Goal: Task Accomplishment & Management: Manage account settings

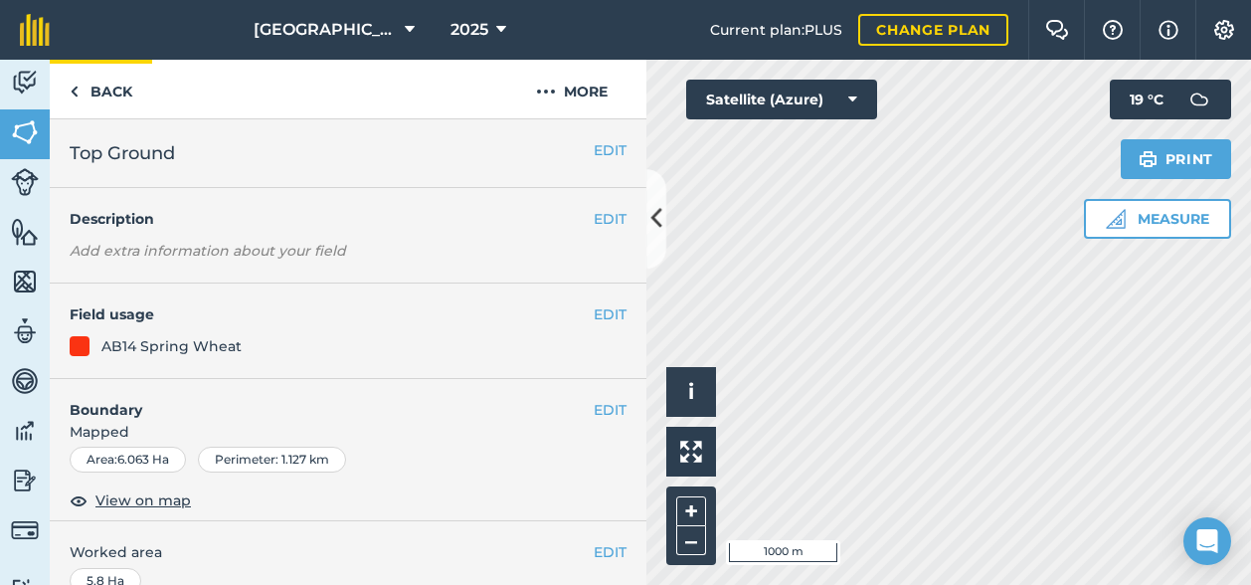
scroll to position [891, 0]
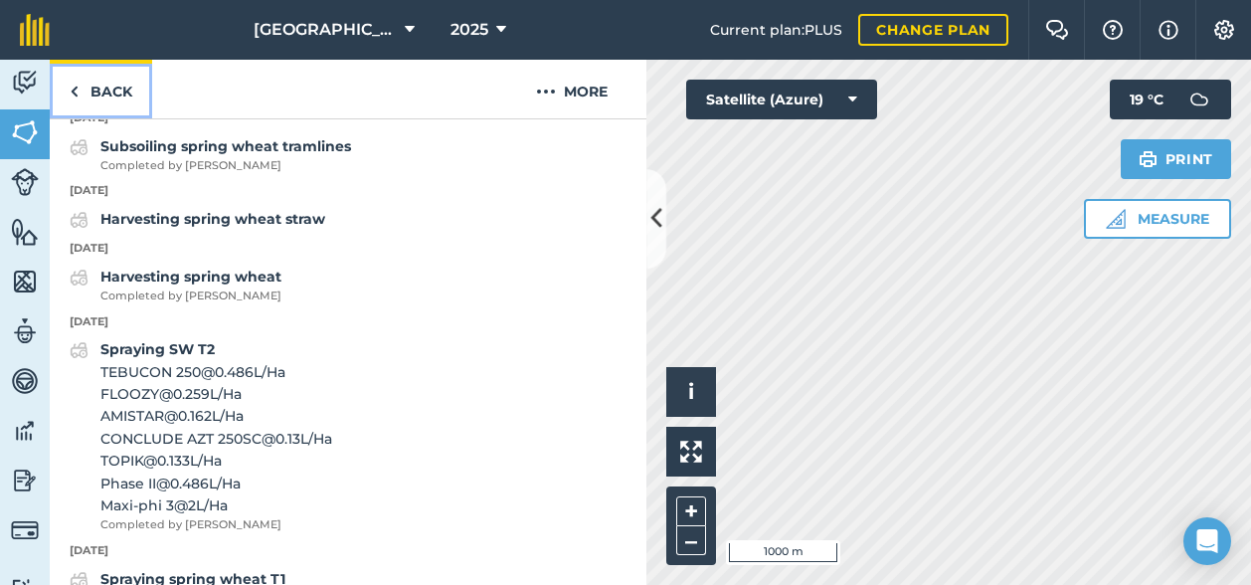
click at [105, 91] on link "Back" at bounding box center [101, 89] width 102 height 59
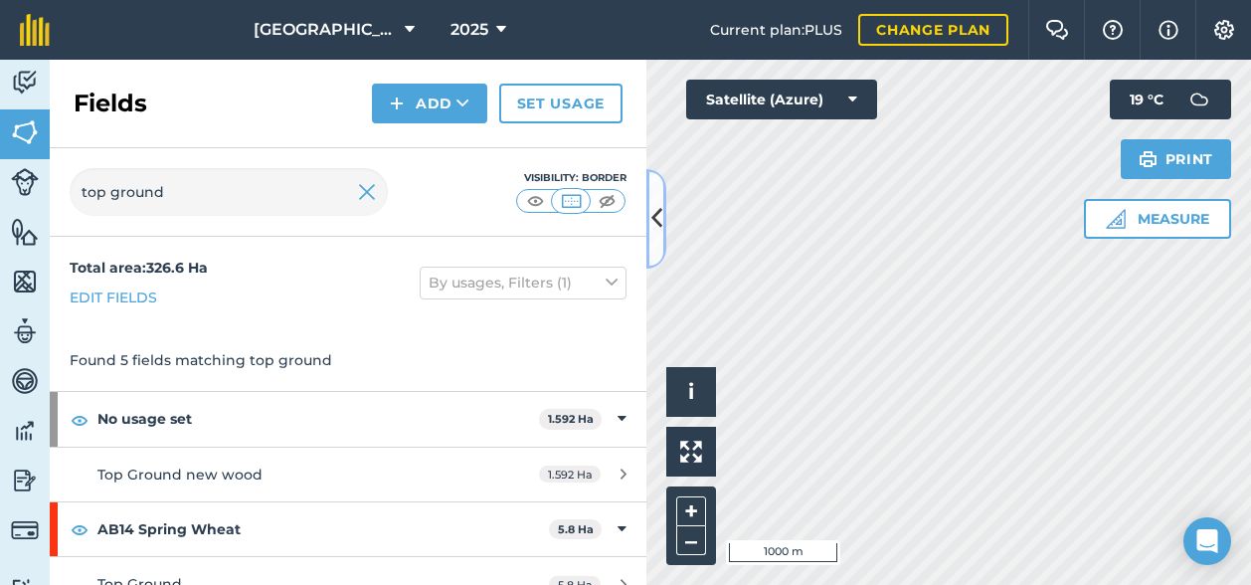
click at [661, 204] on icon at bounding box center [657, 218] width 11 height 35
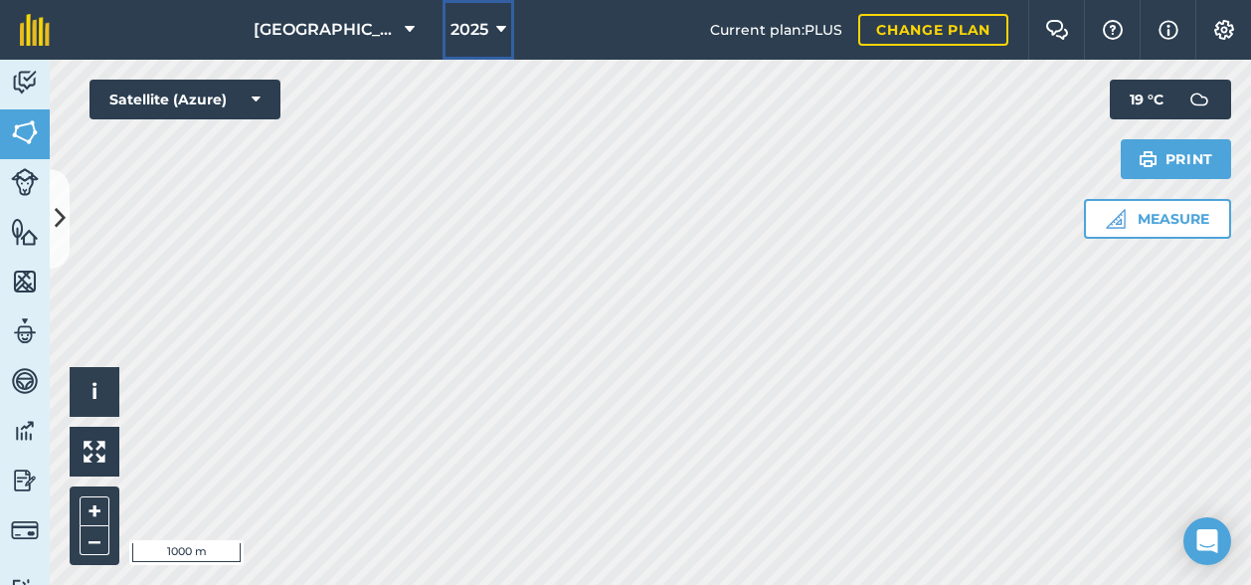
click at [479, 28] on span "2025" at bounding box center [470, 30] width 38 height 24
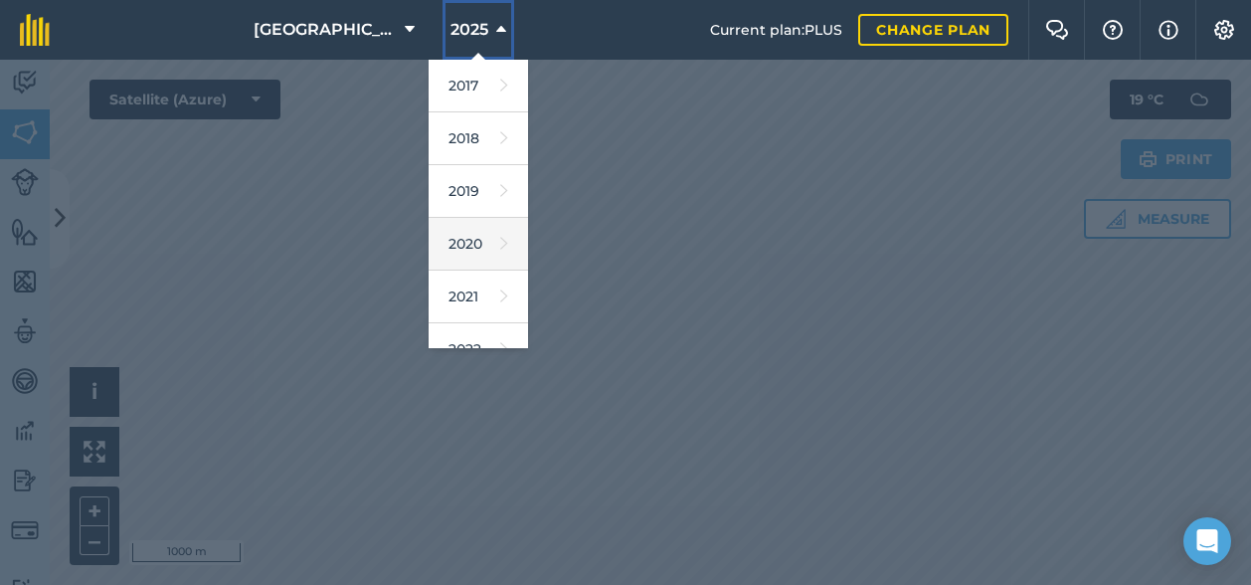
scroll to position [287, 0]
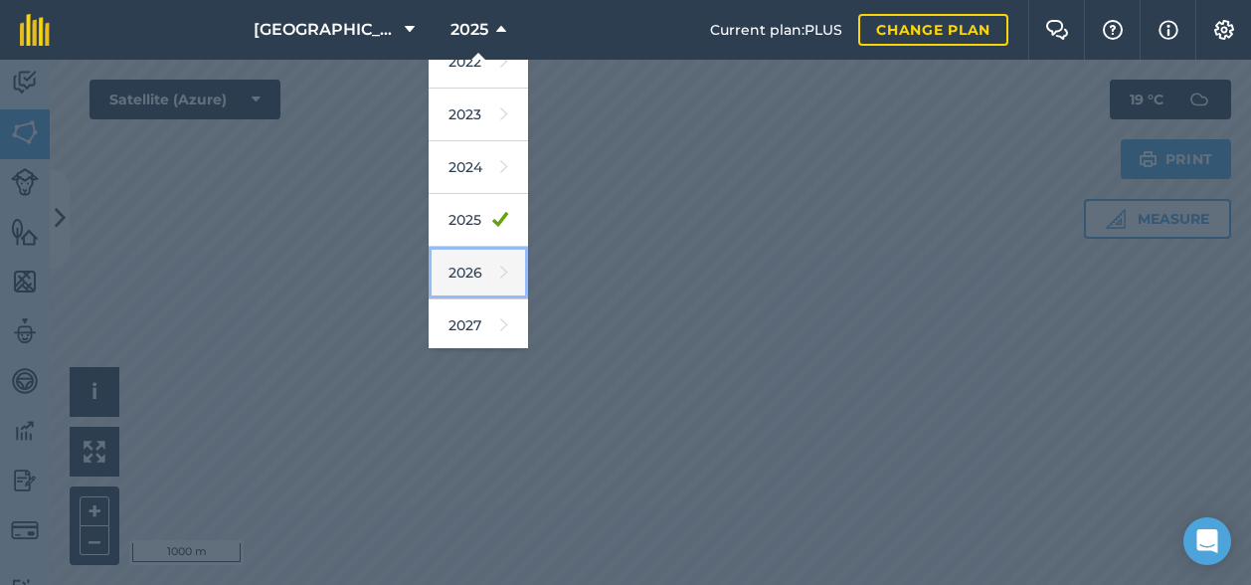
click at [457, 269] on link "2026" at bounding box center [478, 273] width 99 height 53
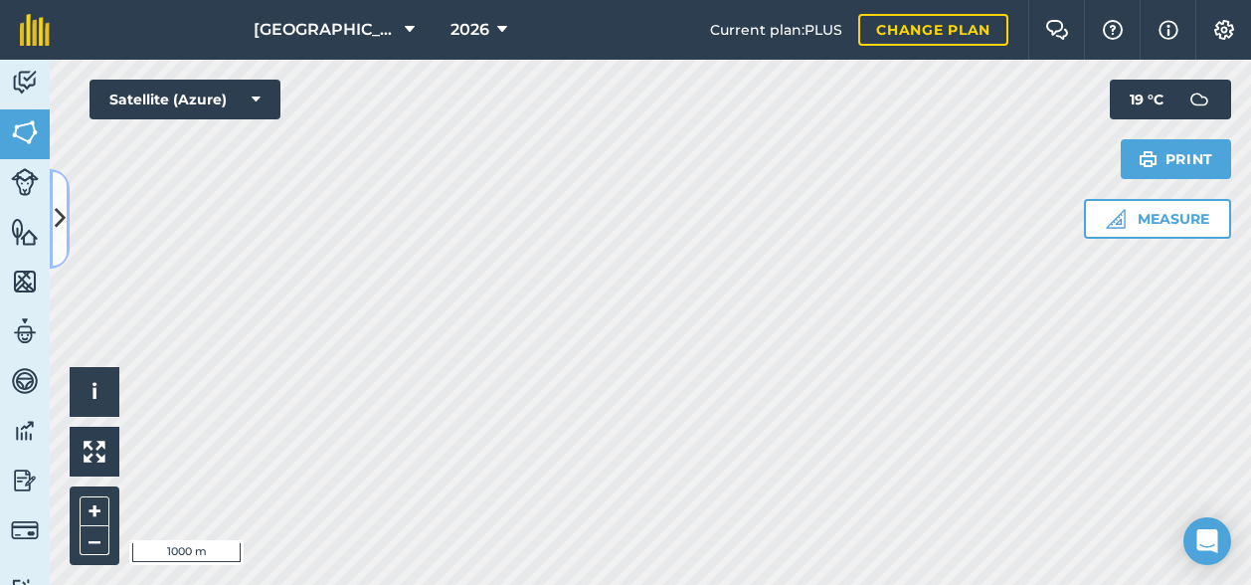
click at [60, 215] on icon at bounding box center [60, 218] width 11 height 35
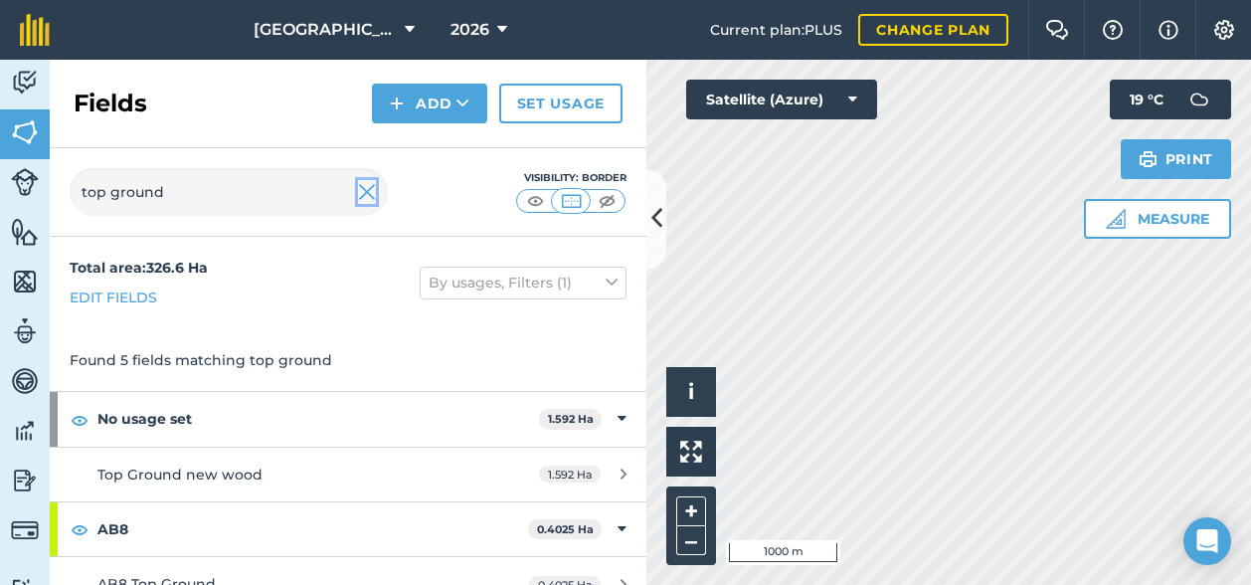
click at [371, 192] on img at bounding box center [367, 192] width 18 height 24
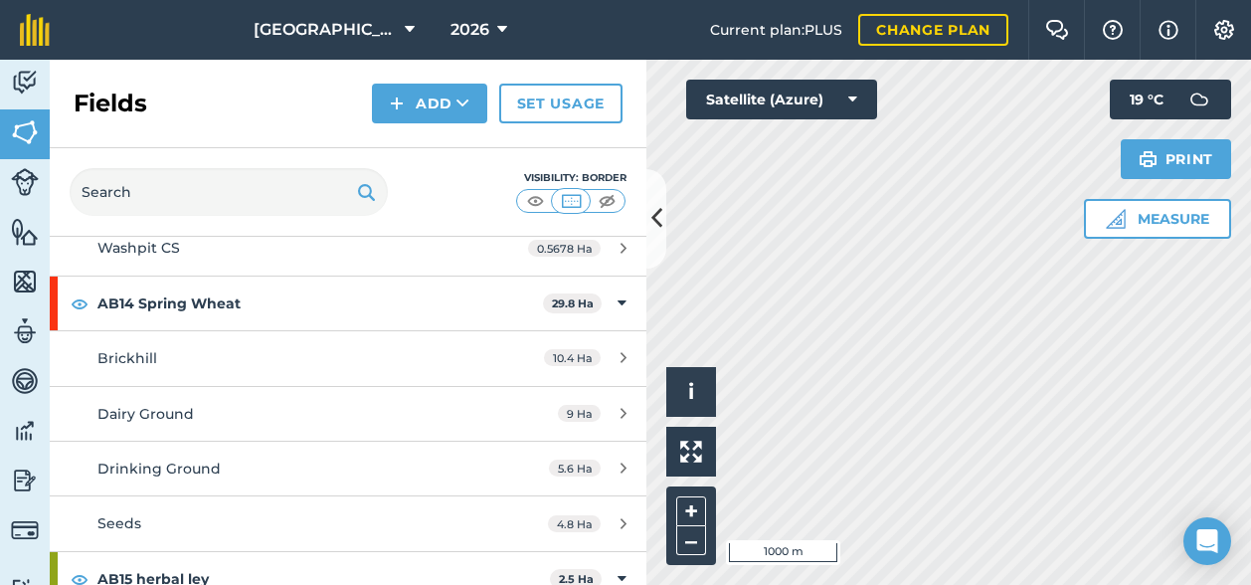
scroll to position [4301, 0]
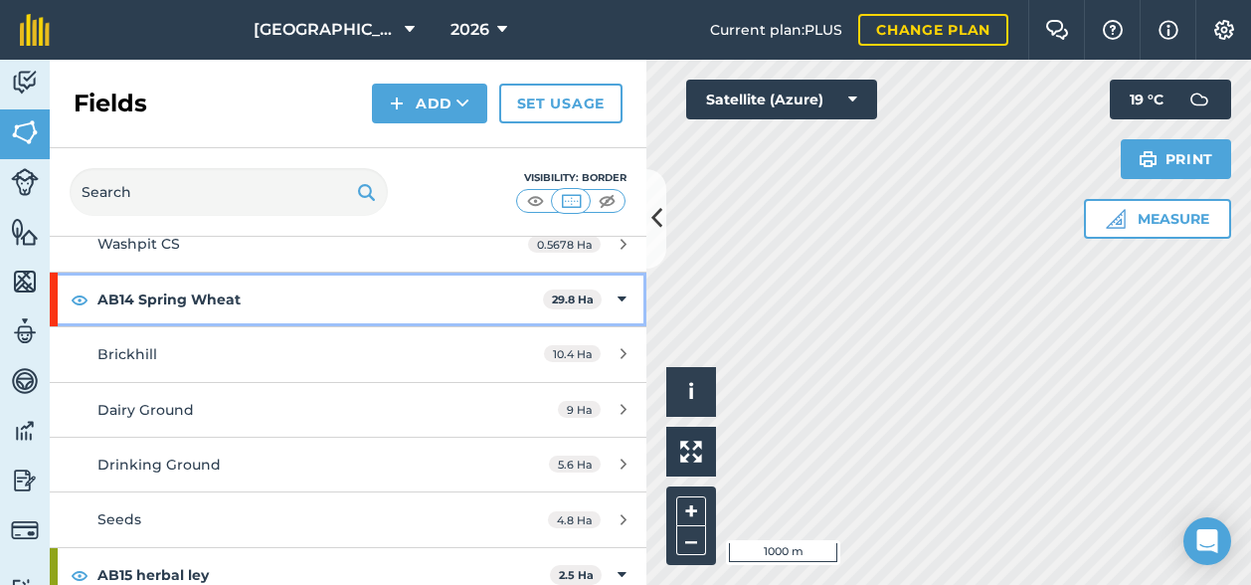
click at [211, 276] on strong "AB14 Spring Wheat" at bounding box center [320, 300] width 446 height 54
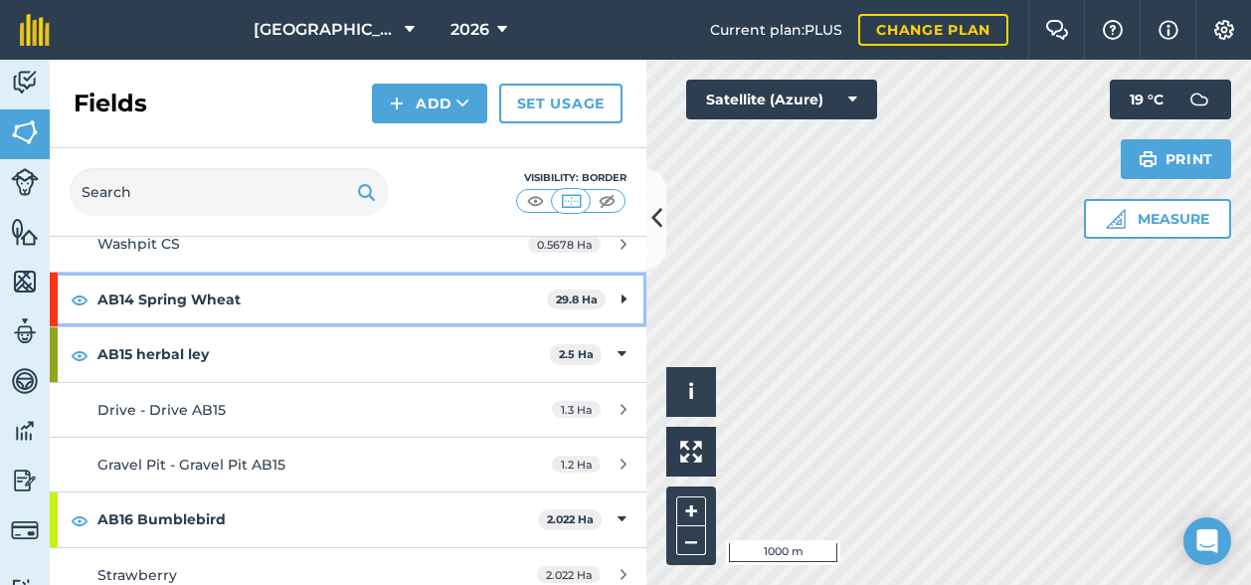
click at [211, 276] on strong "AB14 Spring Wheat" at bounding box center [322, 300] width 450 height 54
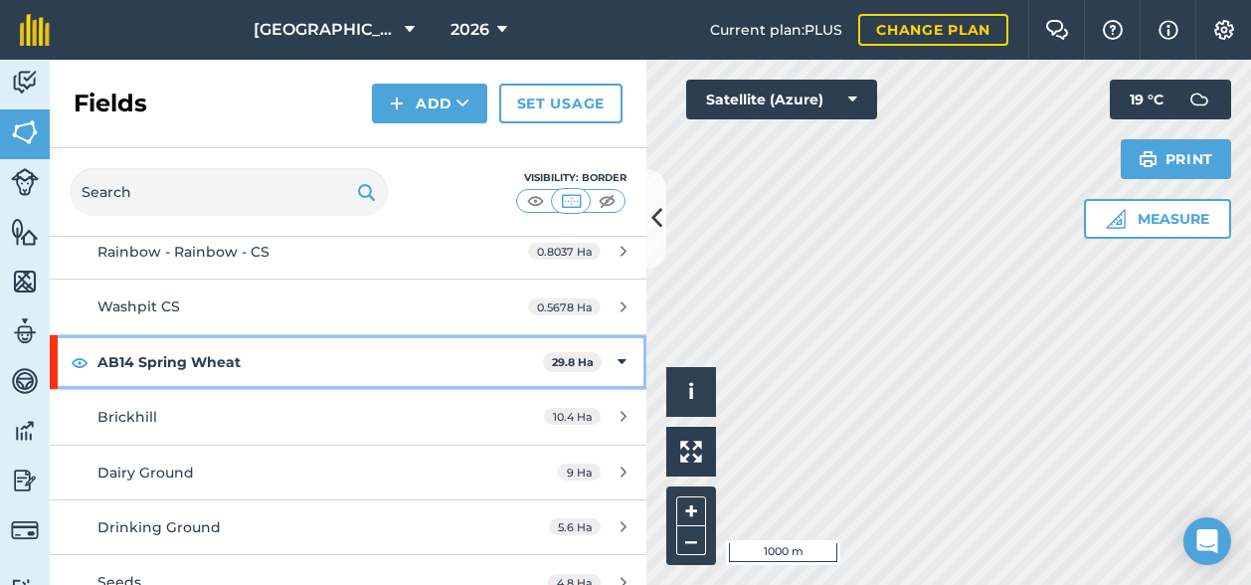
scroll to position [4239, 0]
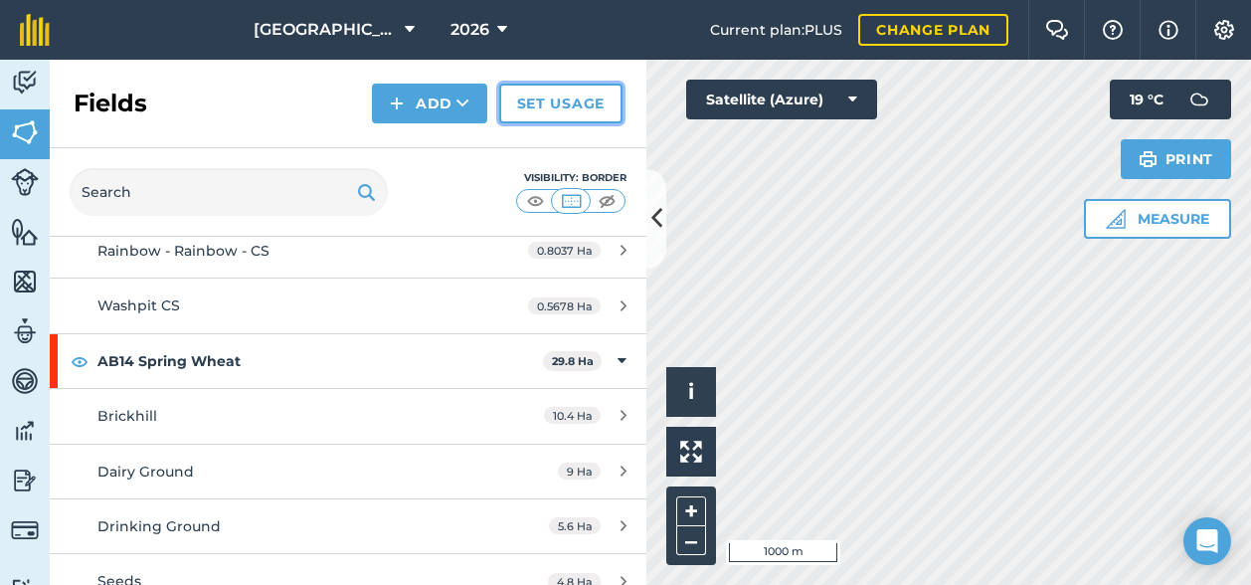
click at [583, 95] on link "Set usage" at bounding box center [560, 104] width 123 height 40
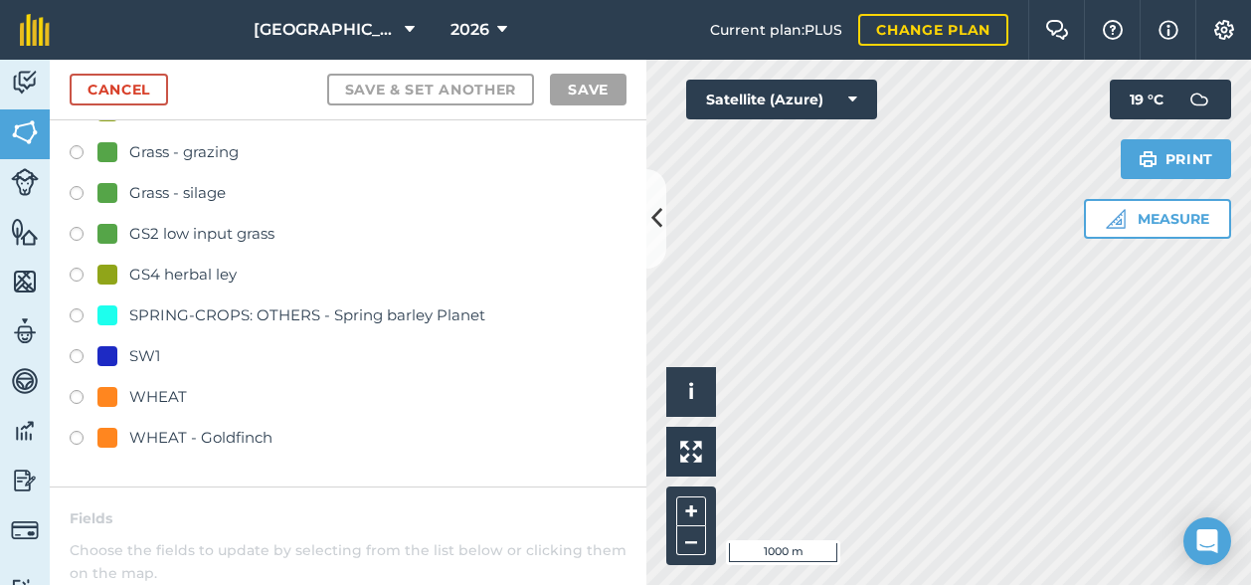
scroll to position [411, 0]
click at [77, 309] on label at bounding box center [84, 316] width 28 height 20
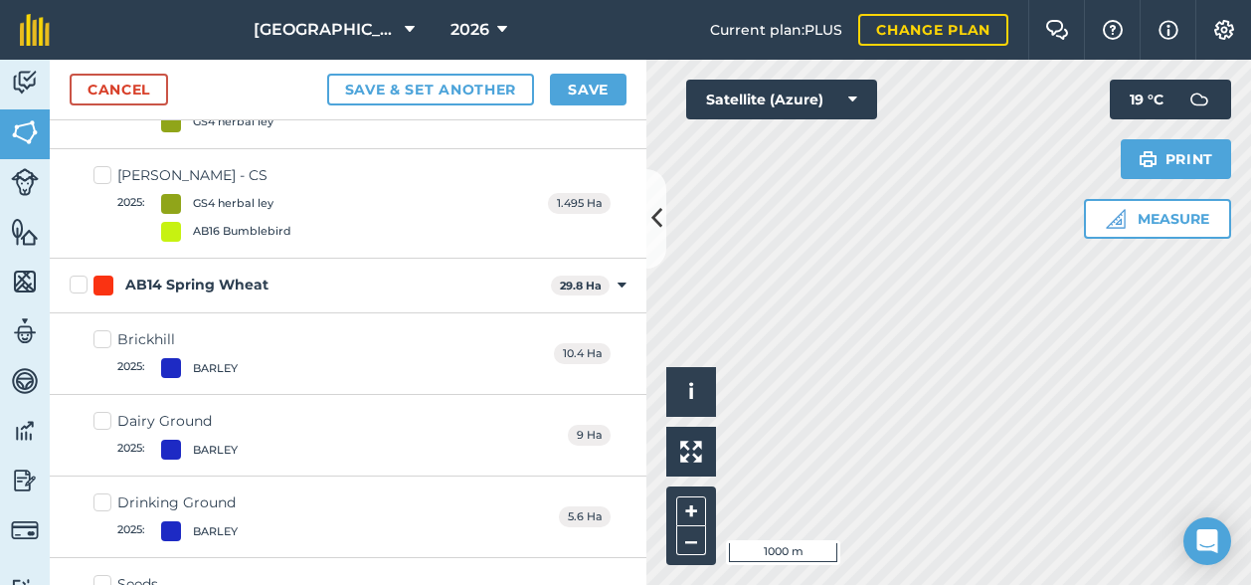
scroll to position [6401, 0]
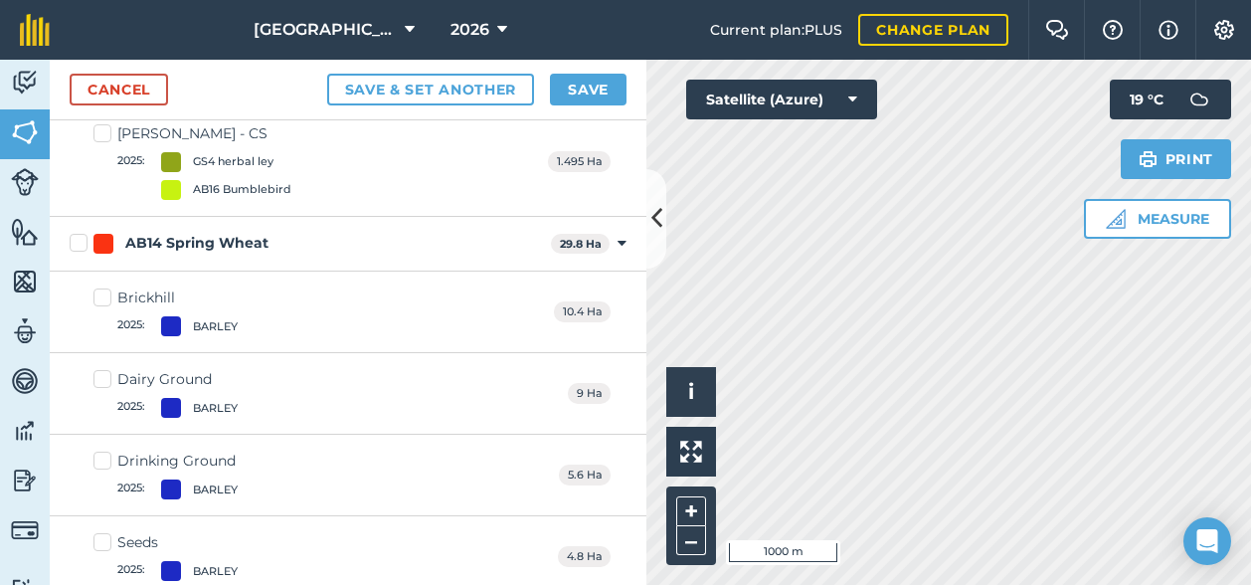
click at [78, 233] on label "AB14 Spring Wheat" at bounding box center [307, 243] width 474 height 21
click at [78, 233] on input "AB14 Spring Wheat" at bounding box center [76, 239] width 13 height 13
checkbox input "true"
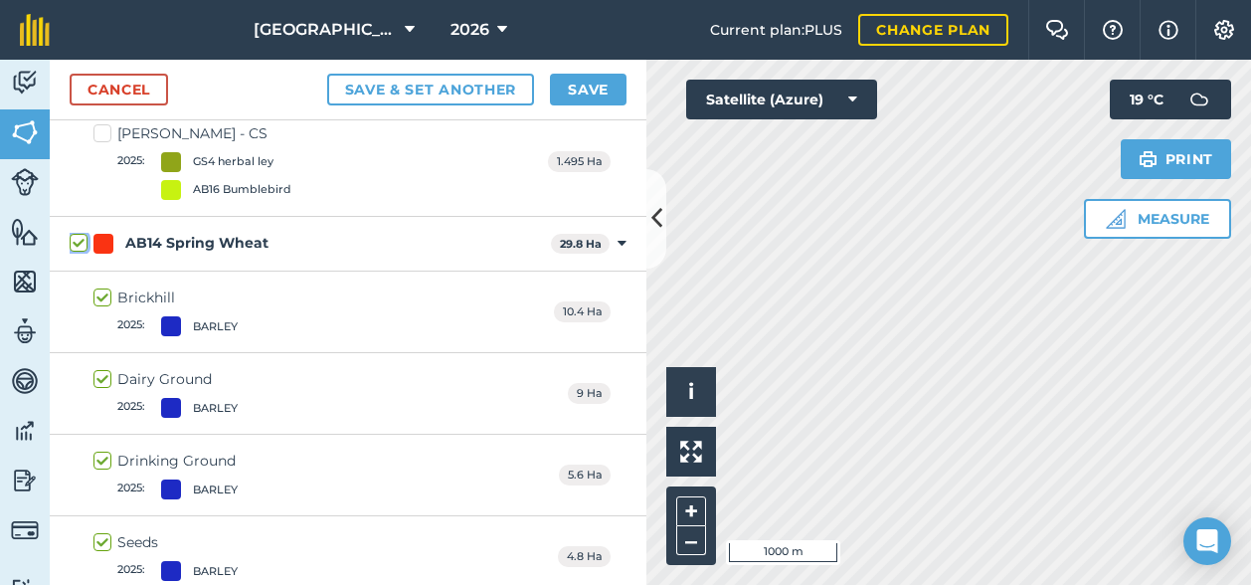
checkbox input "true"
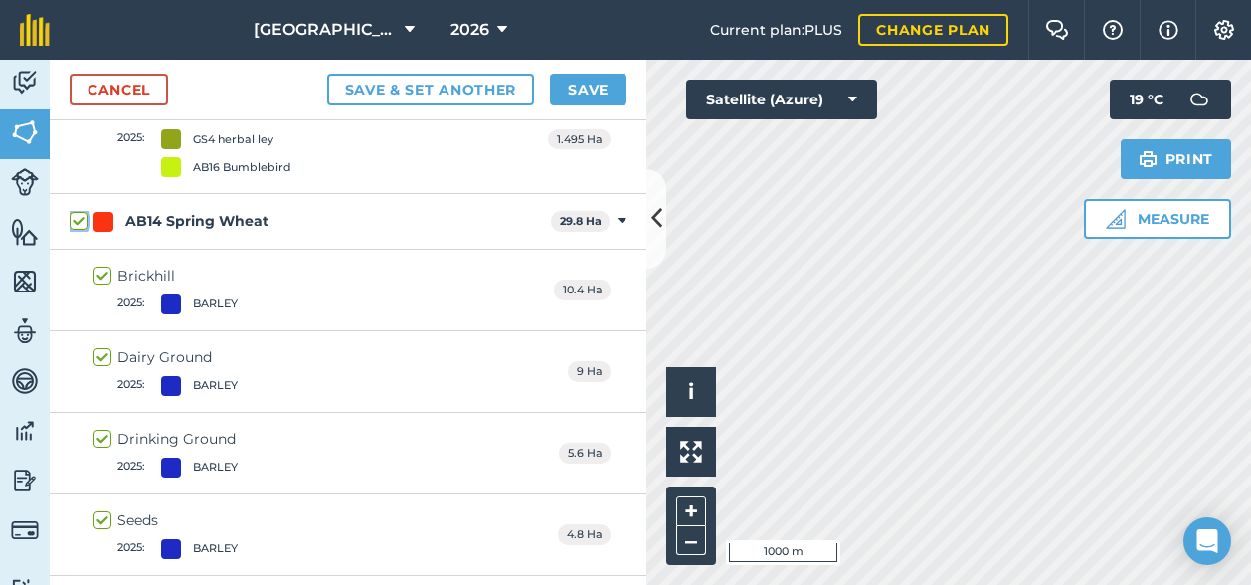
scroll to position [6378, 0]
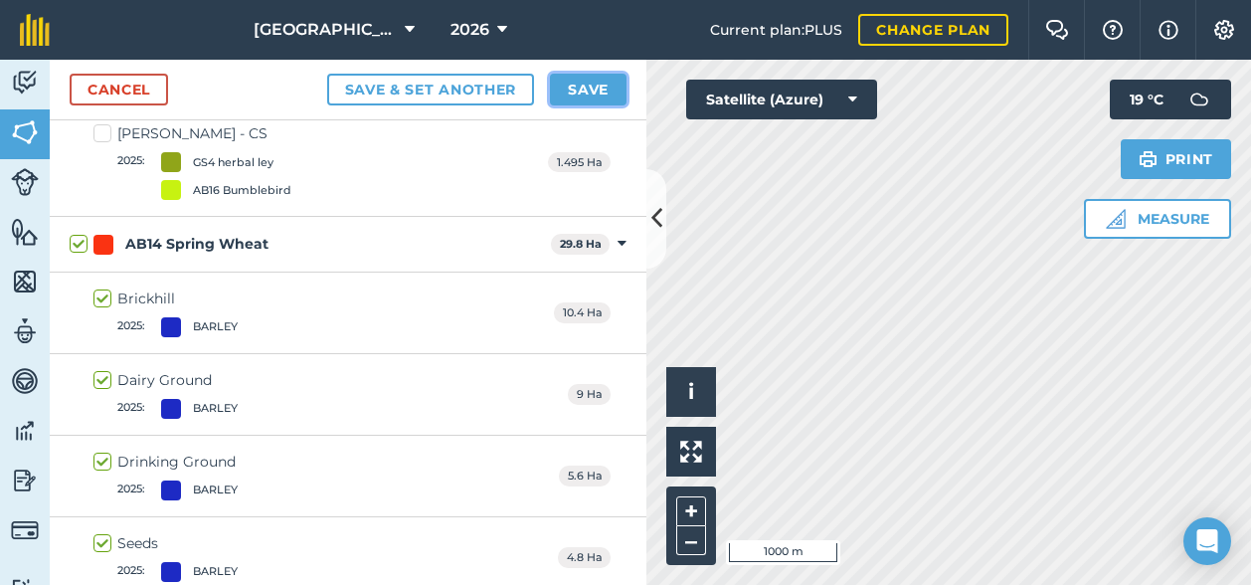
click at [599, 81] on button "Save" at bounding box center [588, 90] width 77 height 32
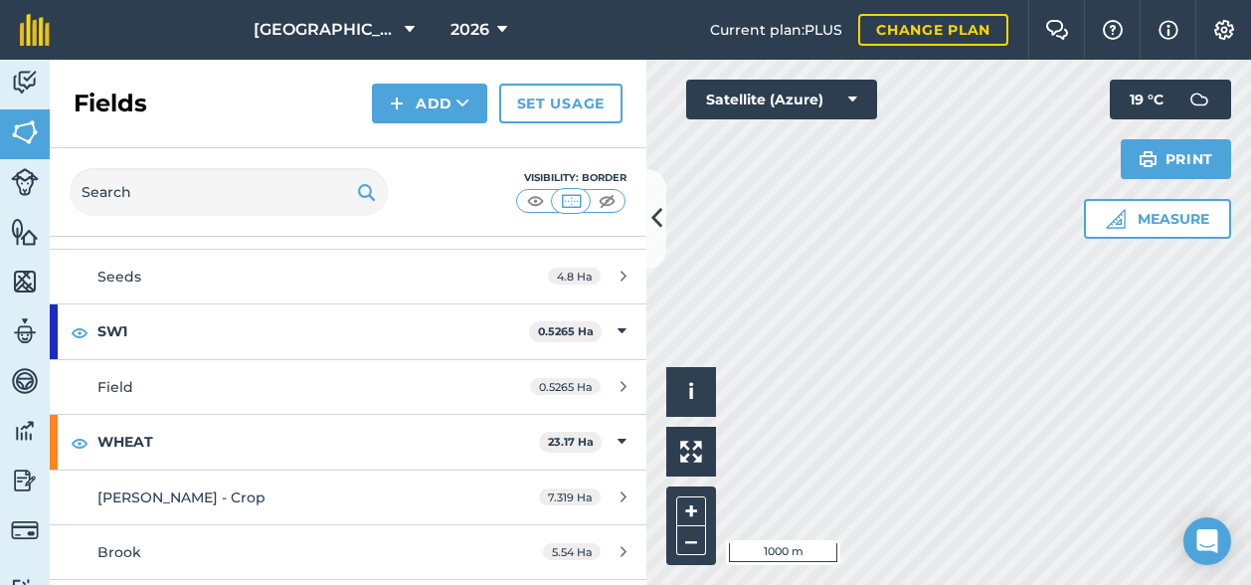
scroll to position [9110, 0]
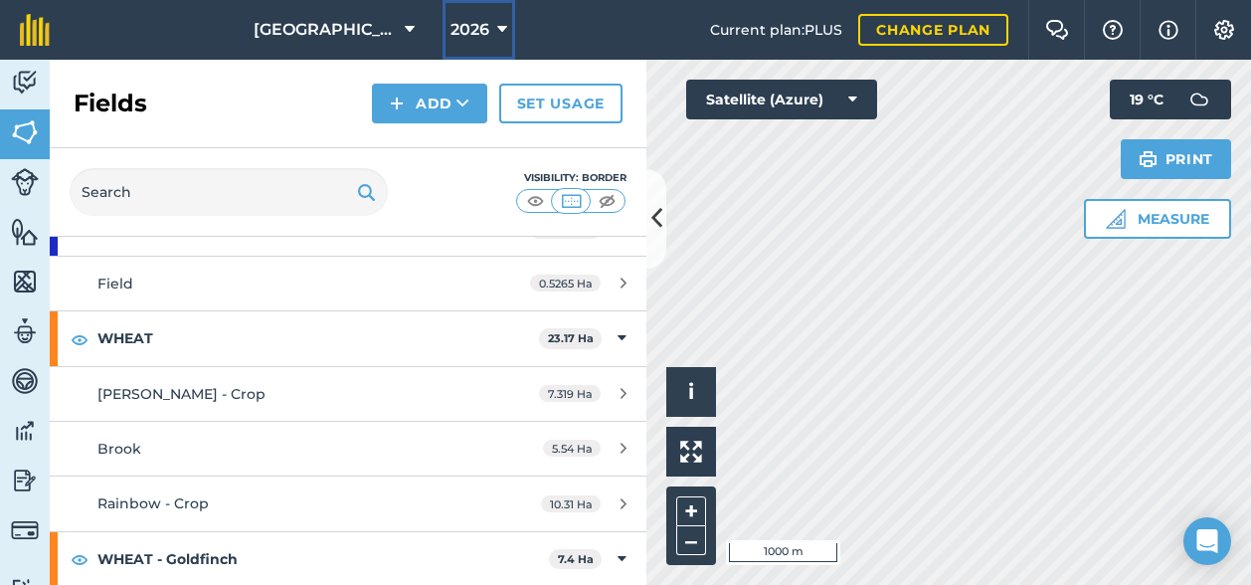
click at [471, 25] on span "2026" at bounding box center [470, 30] width 39 height 24
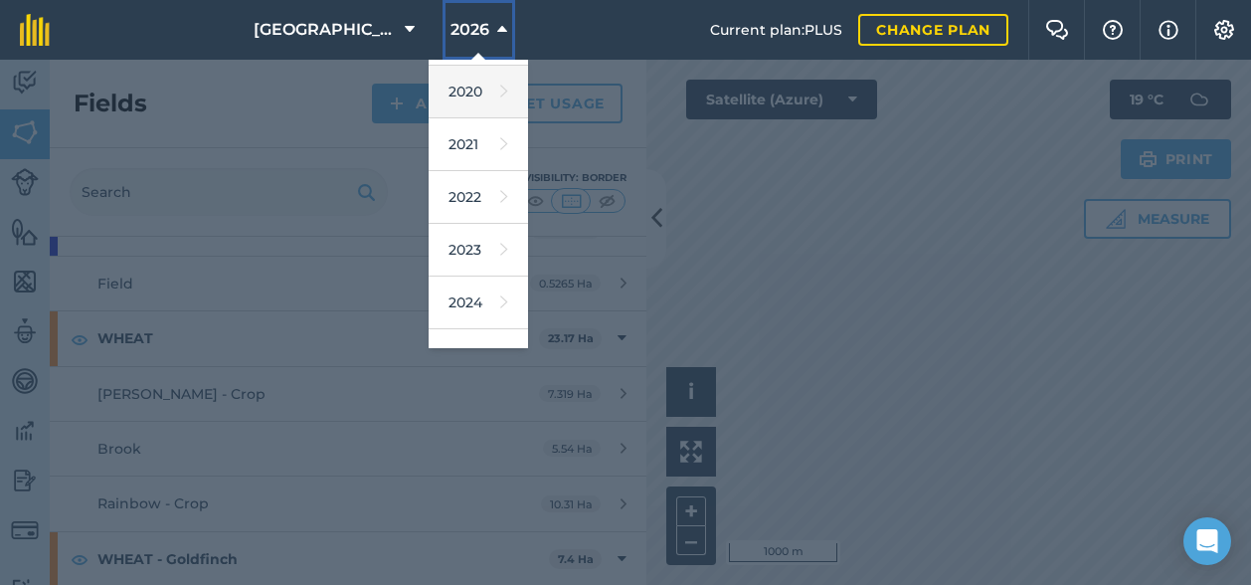
scroll to position [163, 0]
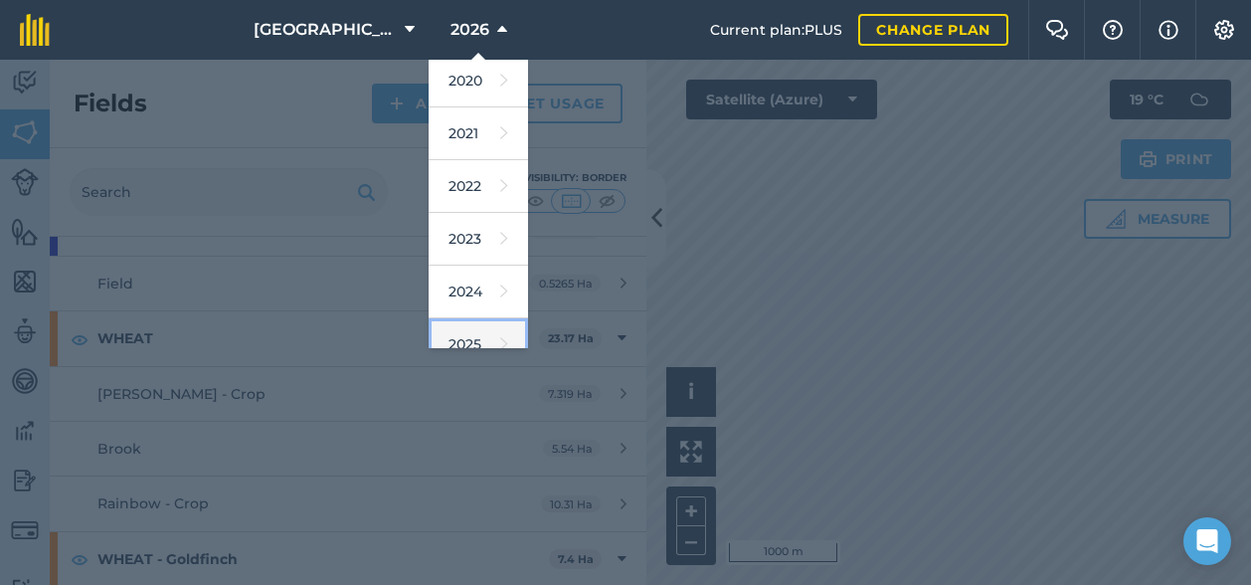
click at [458, 339] on link "2025" at bounding box center [478, 344] width 99 height 53
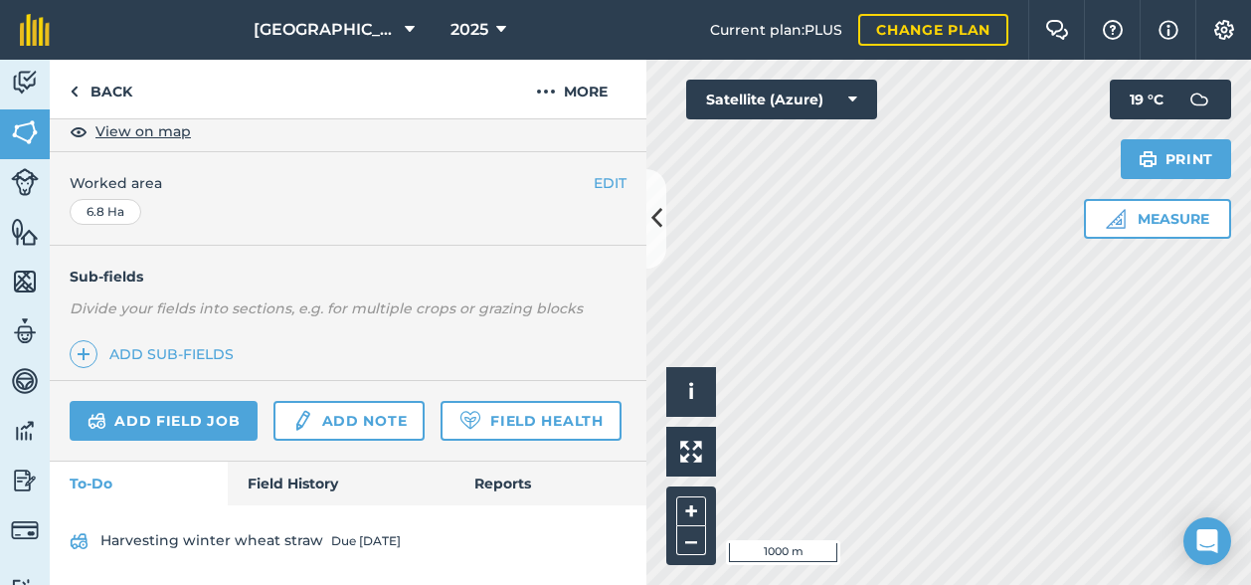
scroll to position [420, 0]
click at [306, 476] on link "Field History" at bounding box center [341, 484] width 226 height 44
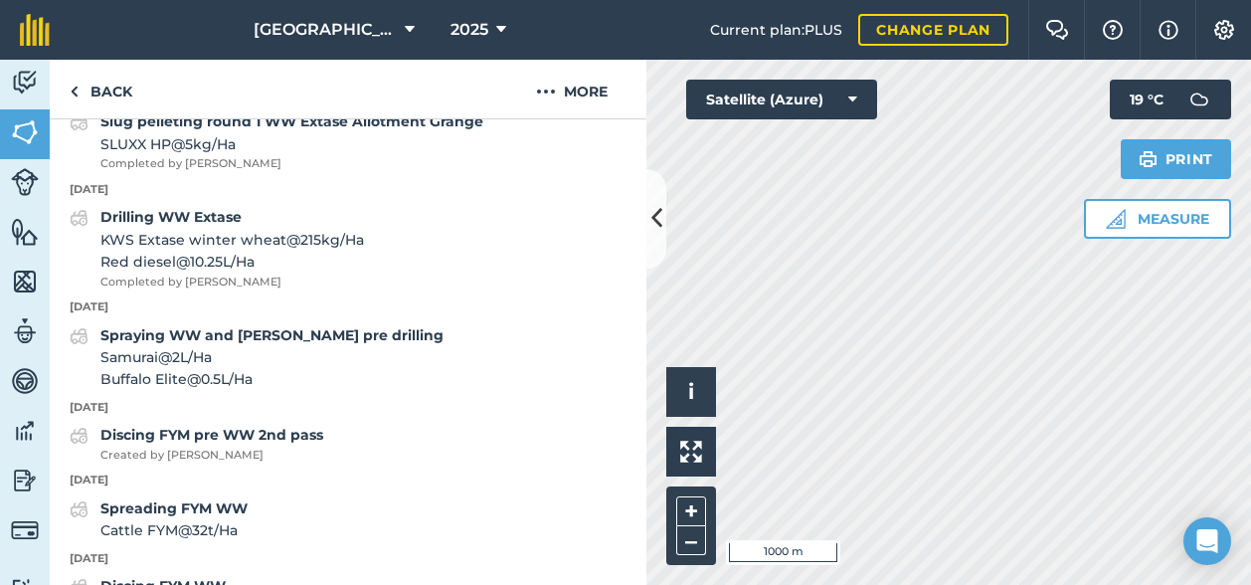
scroll to position [2384, 0]
